Goal: Information Seeking & Learning: Understand process/instructions

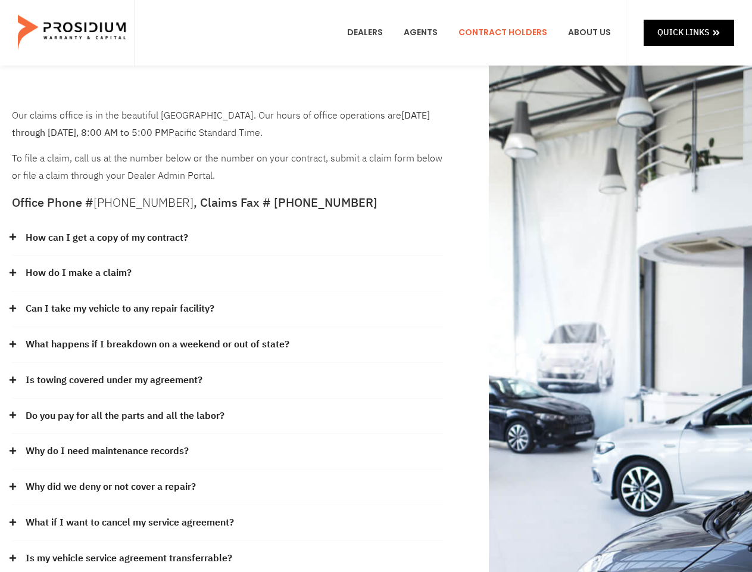
click at [376, 286] on div "How do I make a claim?" at bounding box center [228, 273] width 432 height 36
click at [228, 238] on div "How can I get a copy of my contract?" at bounding box center [228, 238] width 432 height 36
click at [106, 238] on link "How can I get a copy of my contract?" at bounding box center [107, 237] width 163 height 17
click at [228, 273] on div "How do I make a claim?" at bounding box center [228, 273] width 432 height 36
click at [78, 273] on link "How do I make a claim?" at bounding box center [79, 272] width 106 height 17
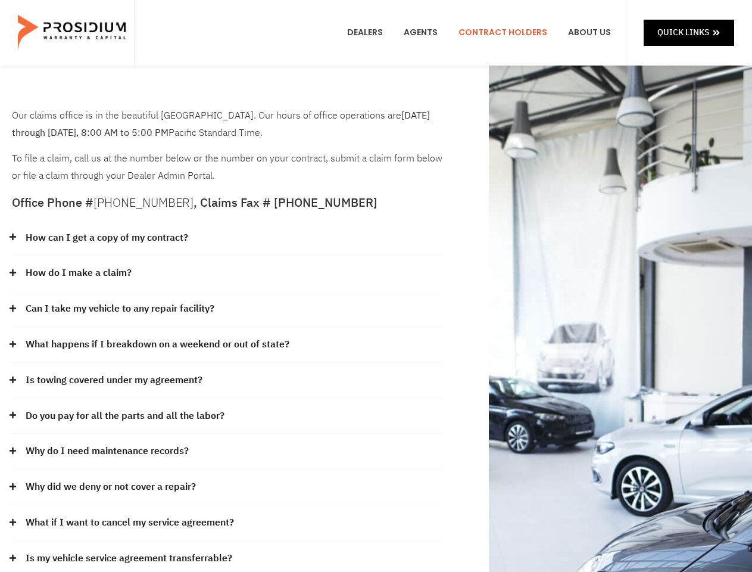
click at [228, 309] on div "Can I take my vehicle to any repair facility?" at bounding box center [228, 309] width 432 height 36
click at [120, 308] on link "Can I take my vehicle to any repair facility?" at bounding box center [120, 308] width 189 height 17
click at [228, 345] on link "What happens if I breakdown on a weekend or out of state?" at bounding box center [158, 344] width 264 height 17
click at [156, 344] on link "What happens if I breakdown on a weekend or out of state?" at bounding box center [158, 344] width 264 height 17
click at [228, 380] on div "Is towing covered under my agreement?" at bounding box center [228, 381] width 432 height 36
